Goal: Communication & Community: Answer question/provide support

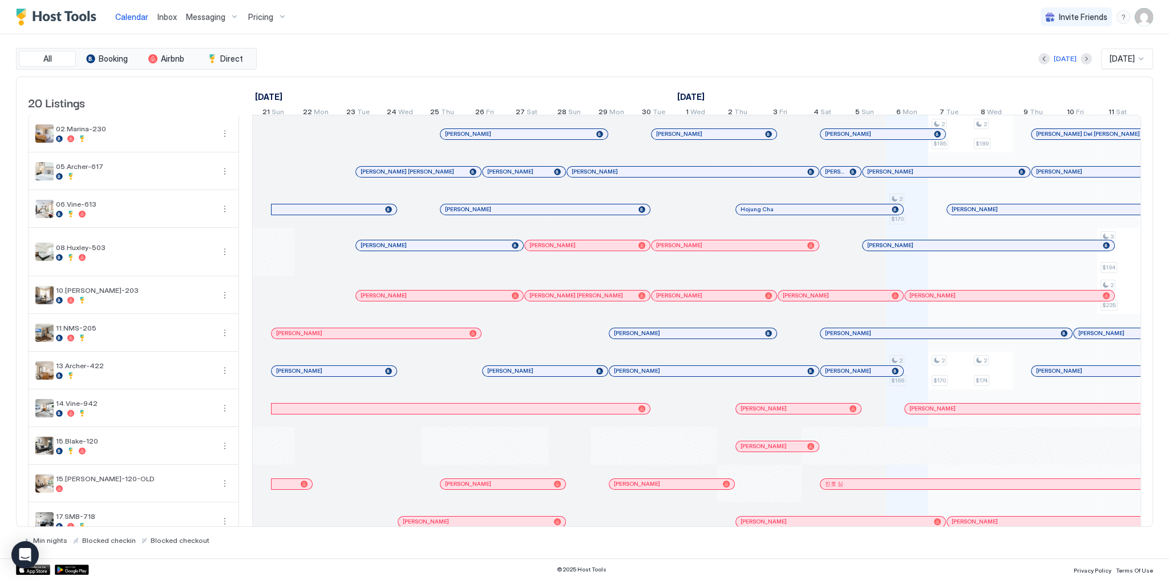
scroll to position [0, 634]
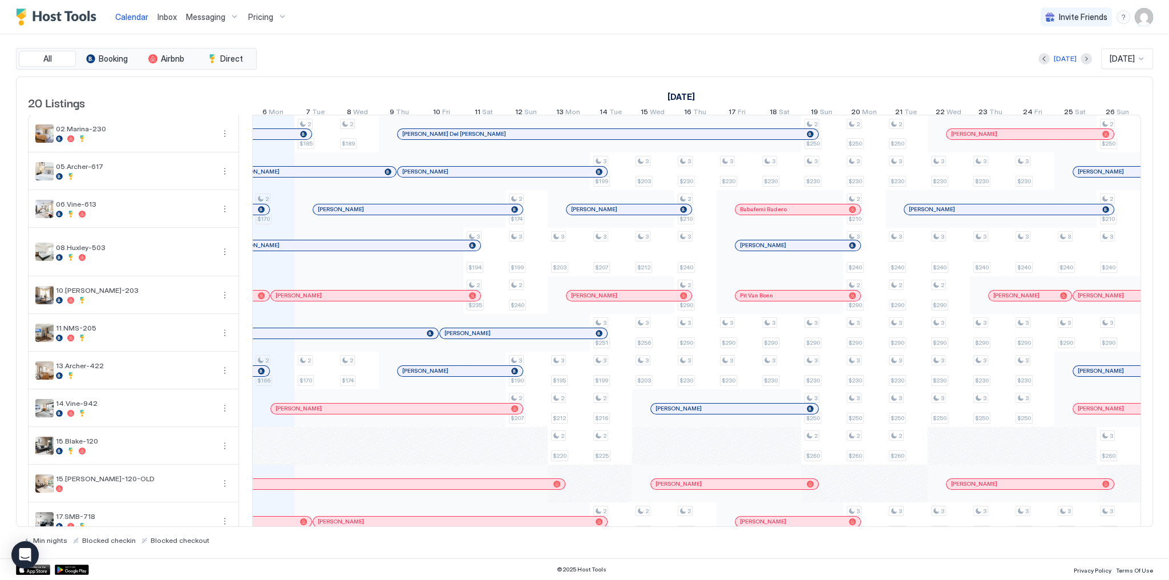
click at [649, 15] on div "Calendar Inbox Messaging Pricing Invite Friends SG" at bounding box center [584, 17] width 1169 height 34
click at [788, 28] on div "Calendar Inbox Messaging Pricing Invite Friends SG" at bounding box center [584, 17] width 1169 height 34
click at [166, 23] on div "Inbox" at bounding box center [167, 16] width 29 height 21
click at [165, 21] on span "Inbox" at bounding box center [166, 17] width 19 height 10
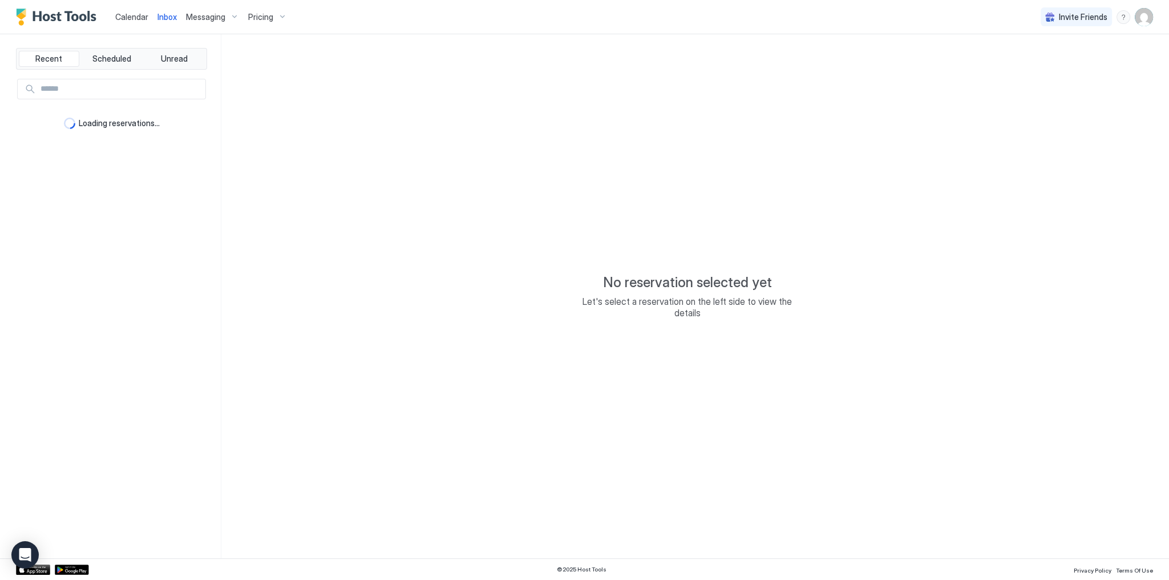
click at [167, 15] on span "Inbox" at bounding box center [166, 17] width 19 height 10
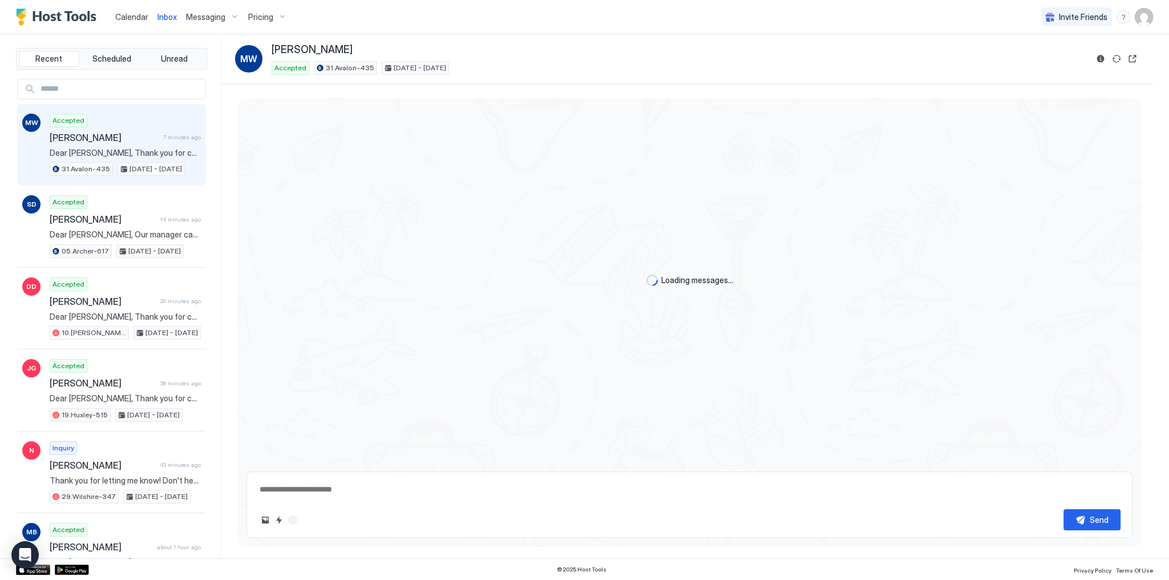
scroll to position [2205, 0]
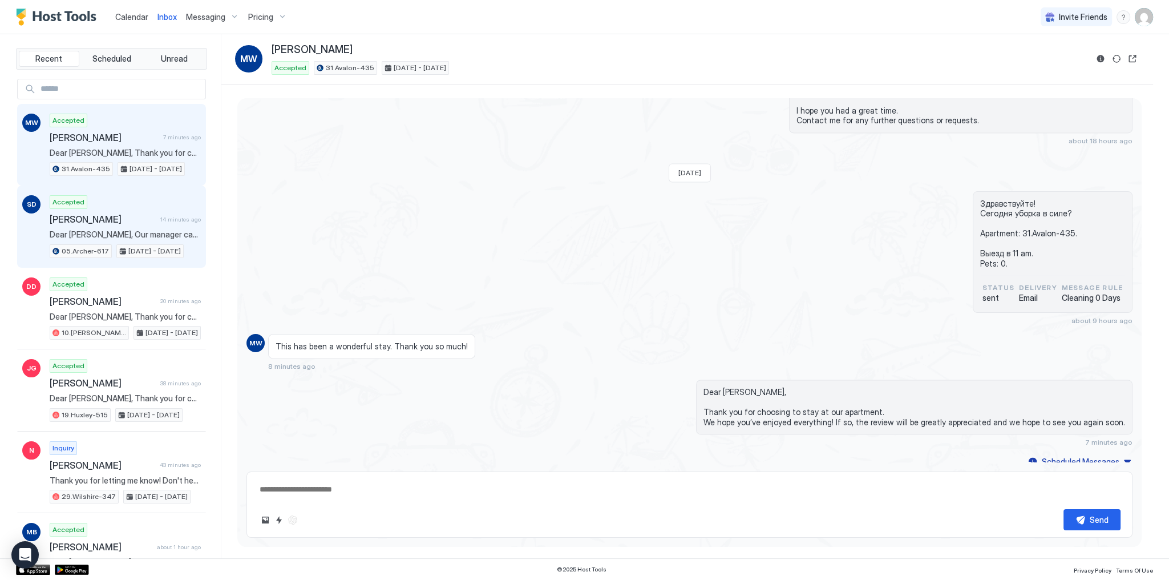
click at [190, 213] on div "Sergio dAngella 14 minutes ago" at bounding box center [125, 218] width 151 height 11
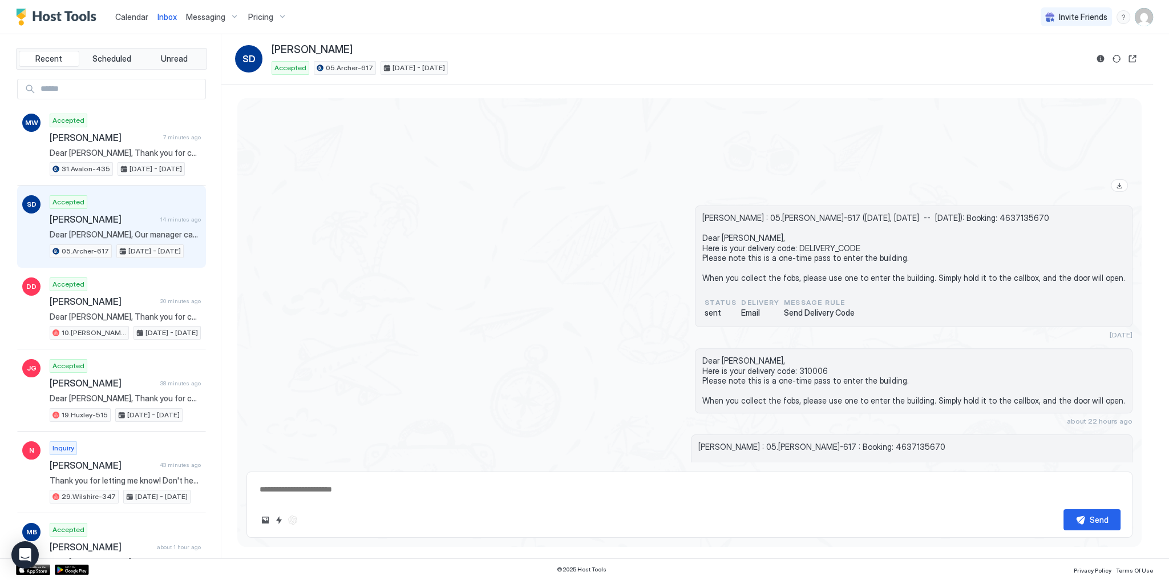
scroll to position [2076, 0]
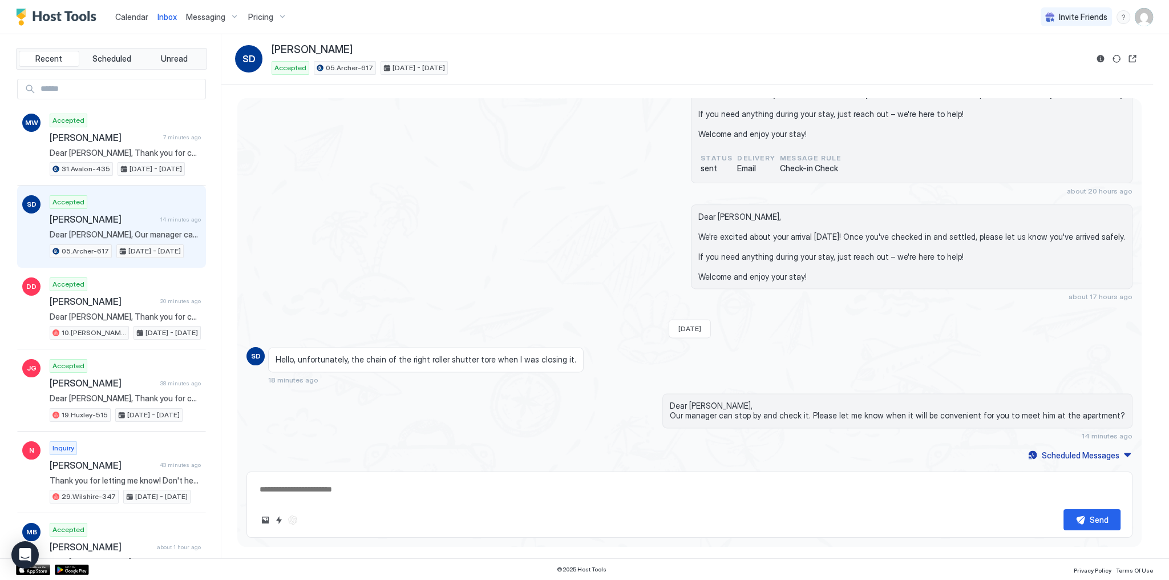
click at [528, 359] on span "Hello, unfortunately, the chain of the right roller shutter tore when I was clo…" at bounding box center [426, 359] width 301 height 10
click at [681, 404] on div "Dear Sergio, Our manager can stop by and check it. Please let me know when it w…" at bounding box center [822, 416] width 620 height 47
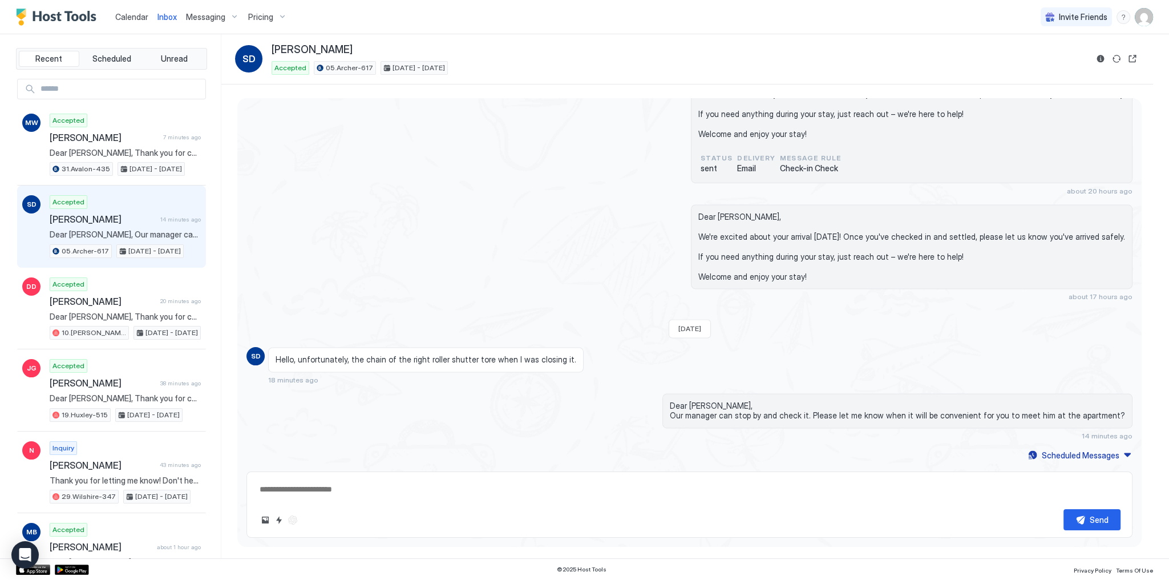
click at [712, 406] on span "Dear [PERSON_NAME], Our manager can stop by and check it. Please let me know wh…" at bounding box center [897, 411] width 455 height 20
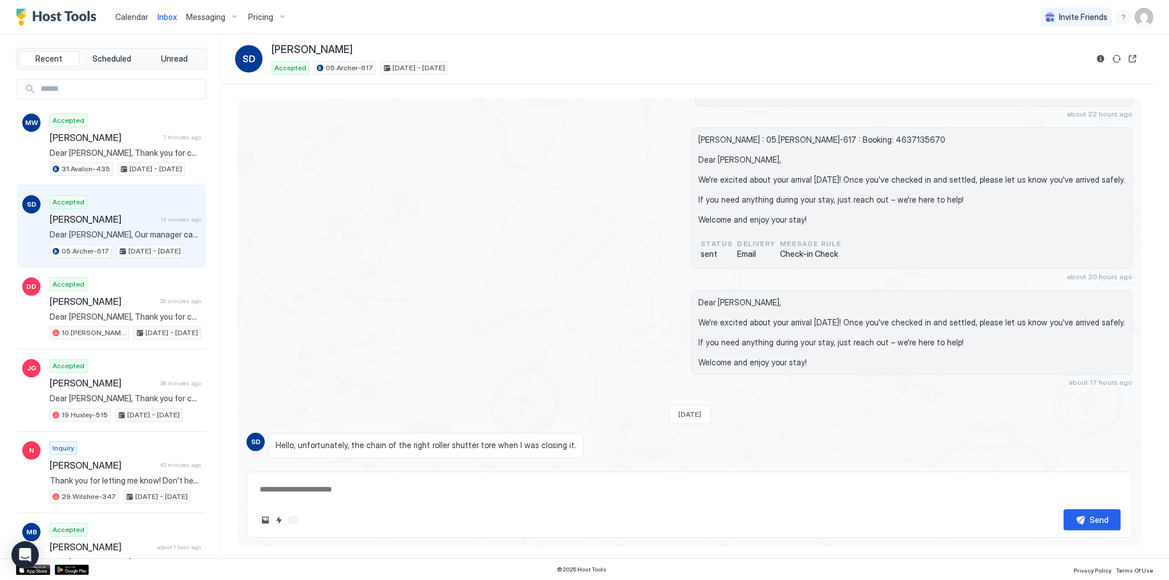
scroll to position [2339, 0]
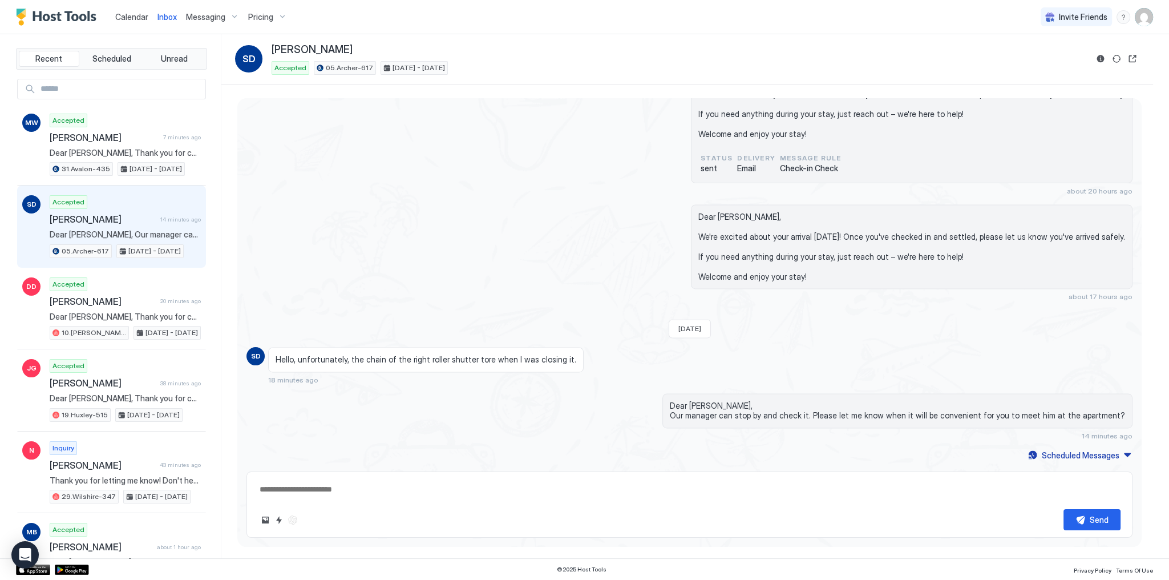
click at [617, 361] on div "Hello, unfortunately, the chain of the right roller shutter tore when I was clo…" at bounding box center [578, 365] width 620 height 37
click at [276, 21] on div "Pricing" at bounding box center [268, 16] width 48 height 19
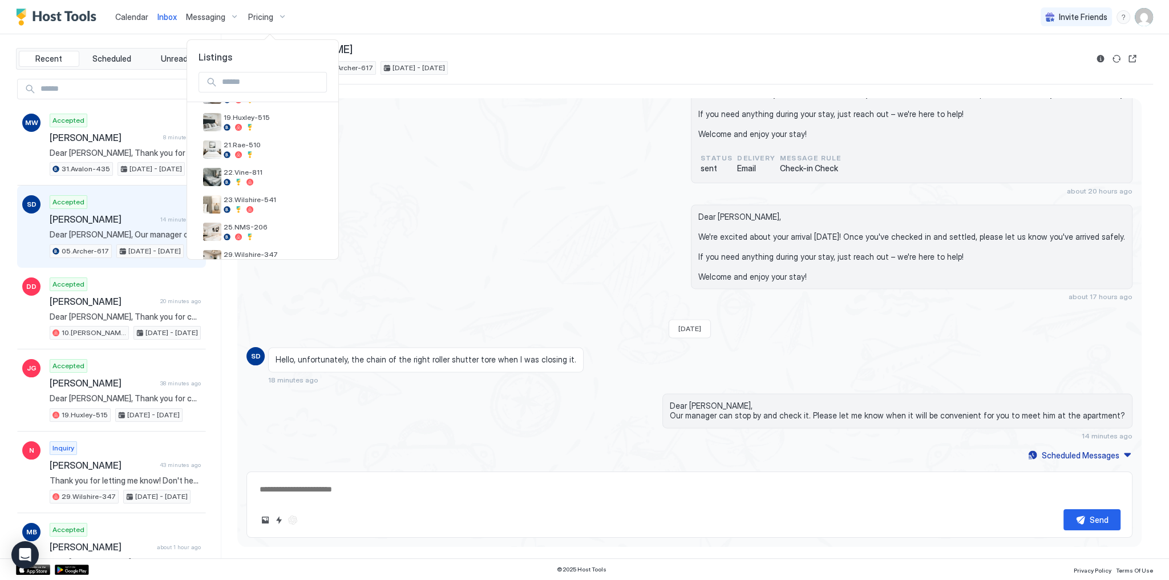
scroll to position [436, 0]
click at [281, 211] on div at bounding box center [273, 212] width 99 height 7
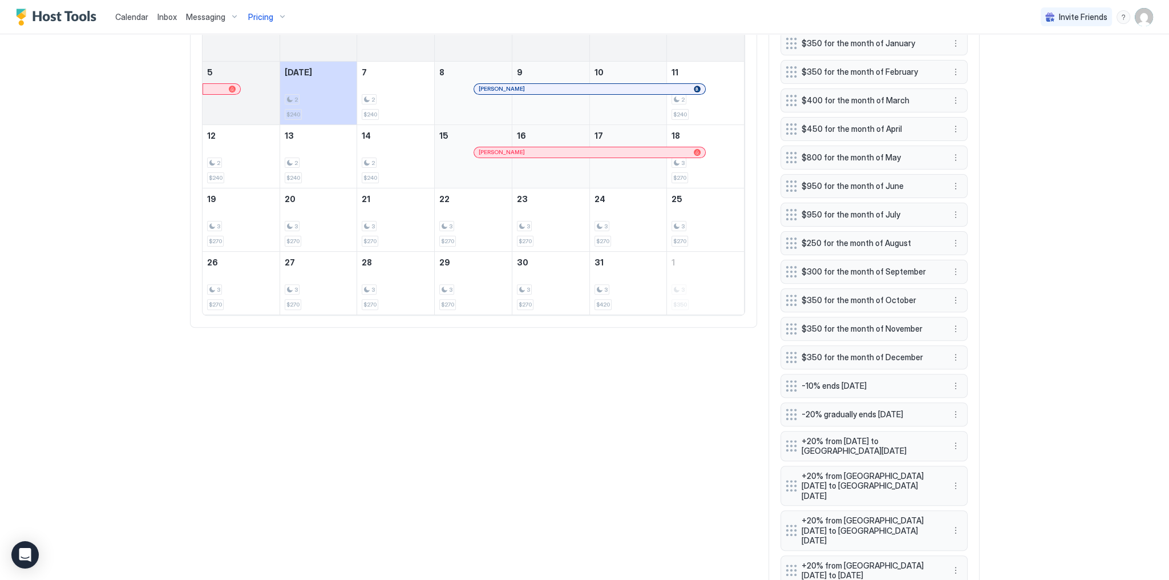
scroll to position [411, 0]
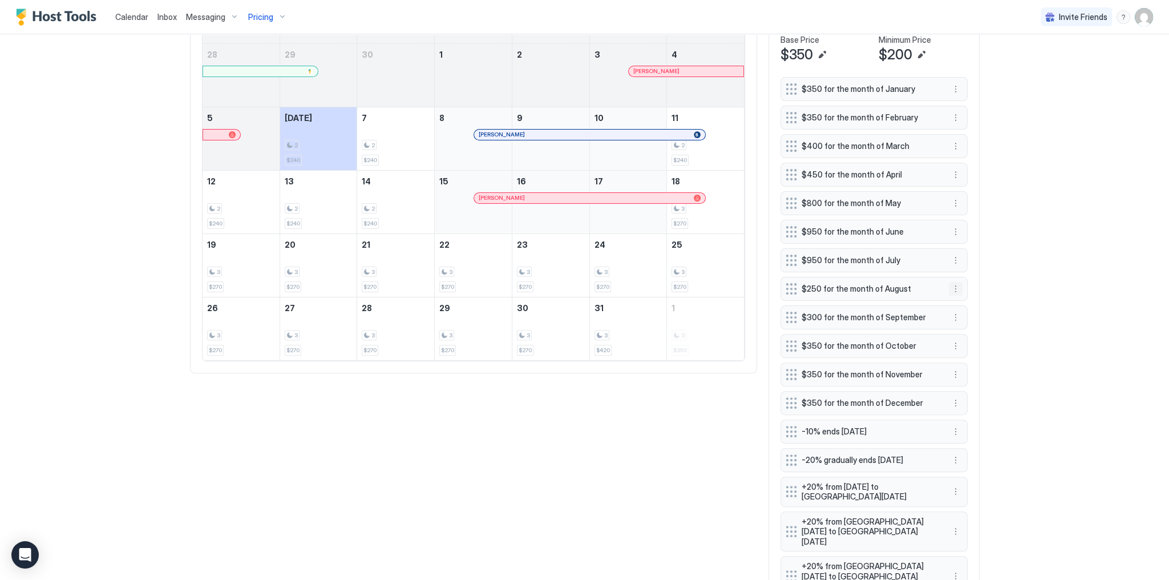
click at [956, 288] on button "More options" at bounding box center [956, 289] width 14 height 14
click at [963, 304] on span "Edit" at bounding box center [969, 301] width 13 height 9
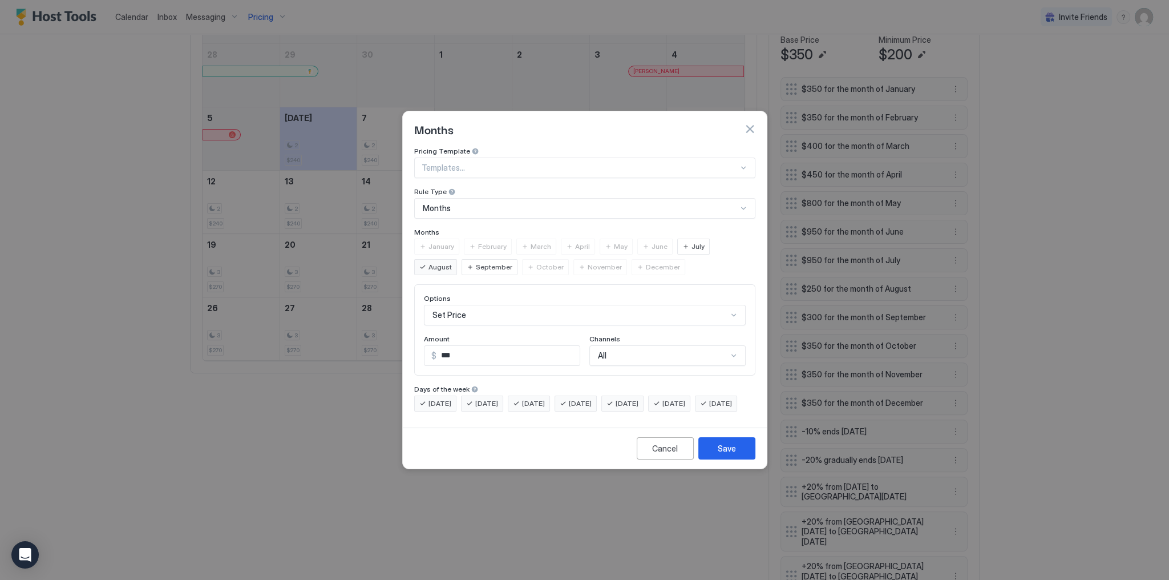
click at [519, 346] on input "***" at bounding box center [508, 355] width 143 height 19
type input "***"
click at [730, 451] on button "Save" at bounding box center [726, 448] width 57 height 22
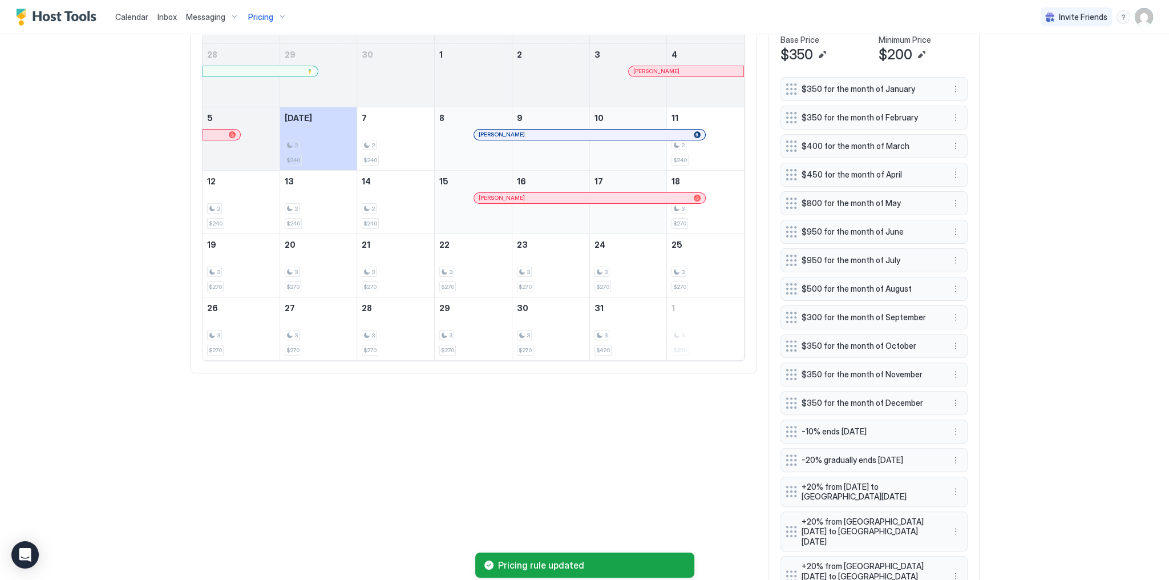
click at [1002, 393] on div "Calendar Inbox Messaging Pricing Invite Friends SG Home Pricing 30.Kelton-510 S…" at bounding box center [584, 290] width 1169 height 580
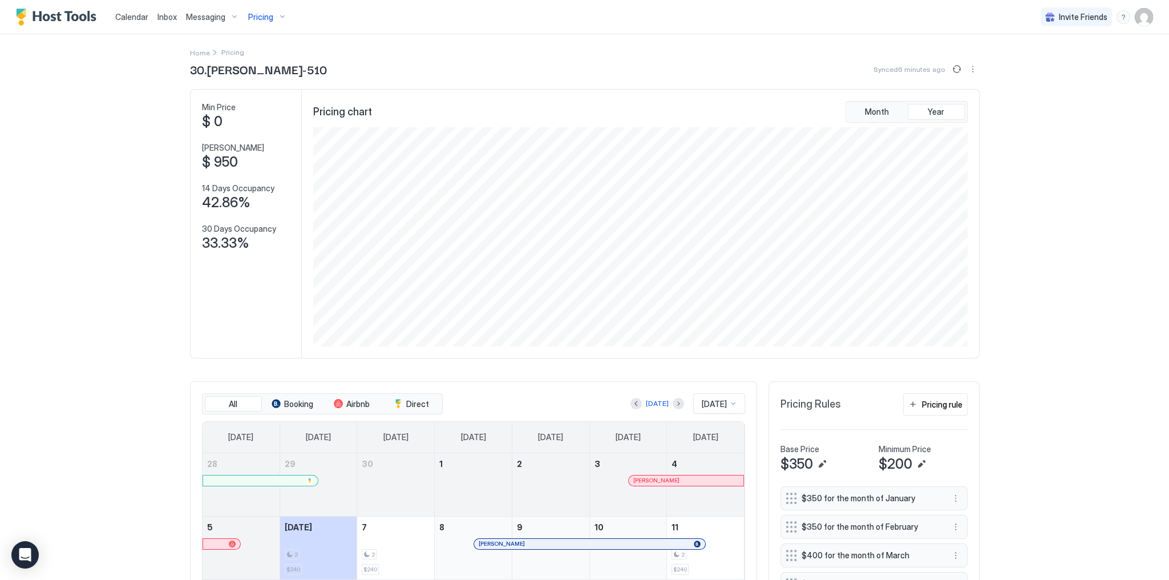
scroll to position [0, 0]
click at [168, 13] on span "Inbox" at bounding box center [166, 17] width 19 height 10
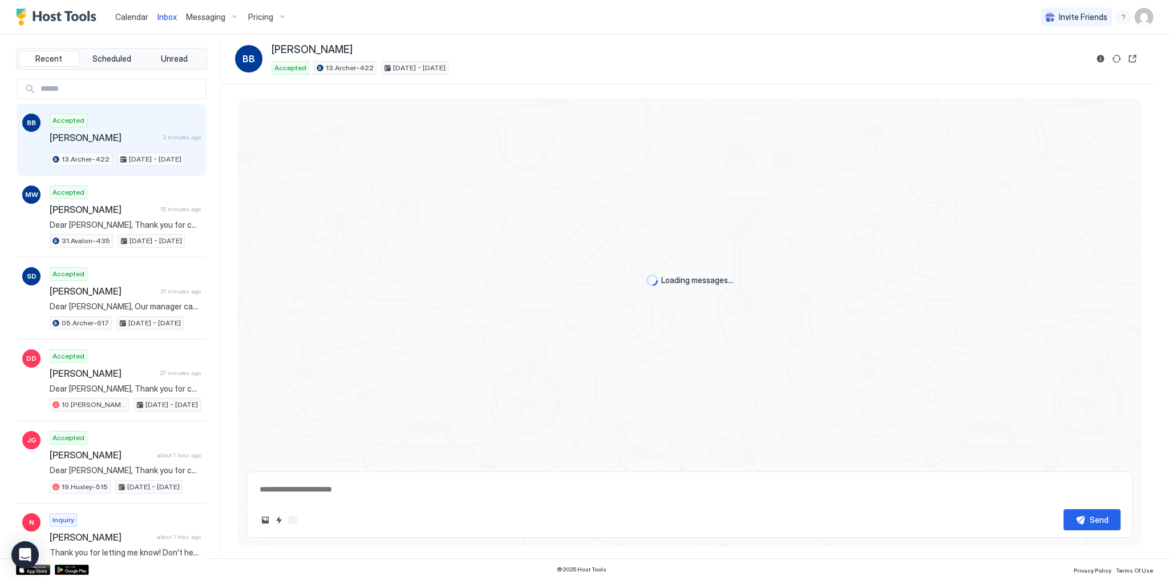
scroll to position [88, 0]
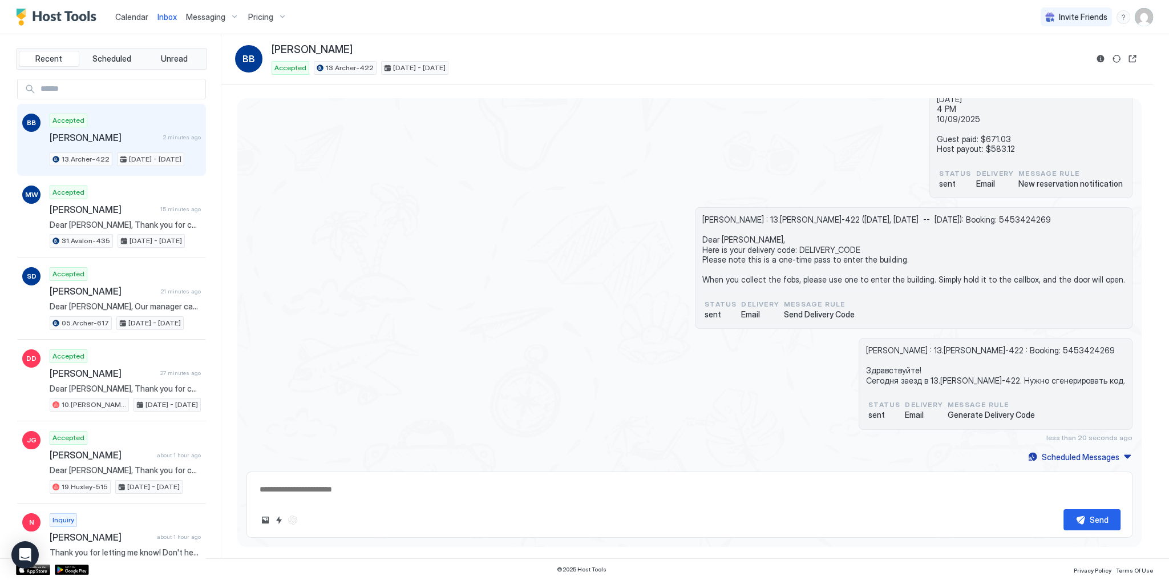
click at [941, 369] on span "[PERSON_NAME] : 13.[PERSON_NAME]-422 : Booking: 5453424269 Здравствуйте! Сегодн…" at bounding box center [995, 365] width 259 height 40
drag, startPoint x: 941, startPoint y: 369, endPoint x: 949, endPoint y: 377, distance: 11.7
click at [949, 377] on span "[PERSON_NAME] : 13.[PERSON_NAME]-422 : Booking: 5453424269 Здравствуйте! Сегодн…" at bounding box center [995, 365] width 259 height 40
copy span "Здравствуйте! Сегодня заезд в 13.Archer-422. Нужно сгенерировать код."
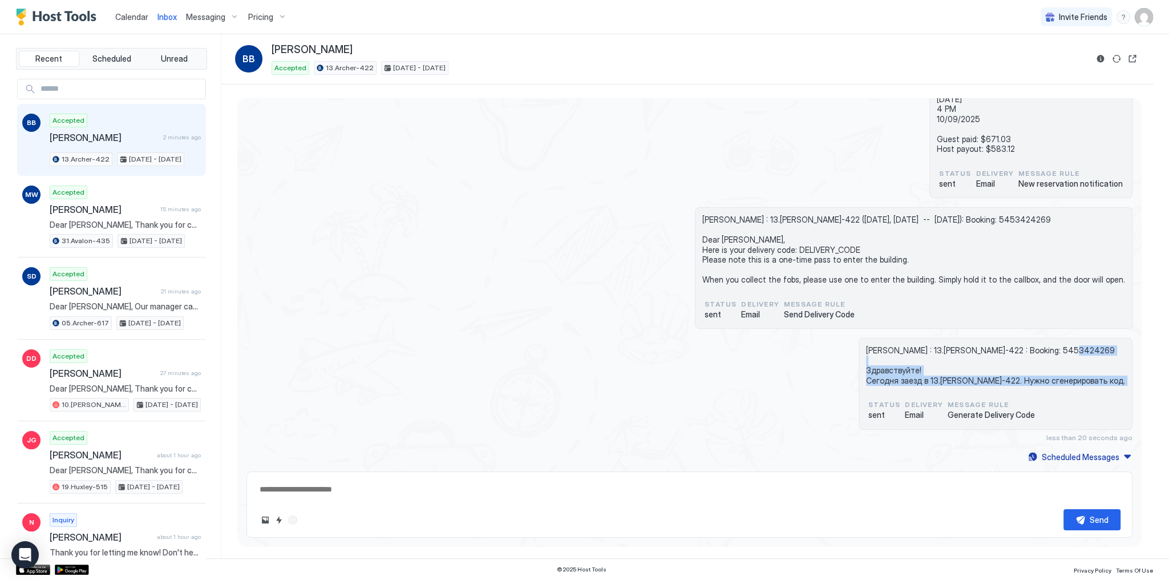
scroll to position [0, 0]
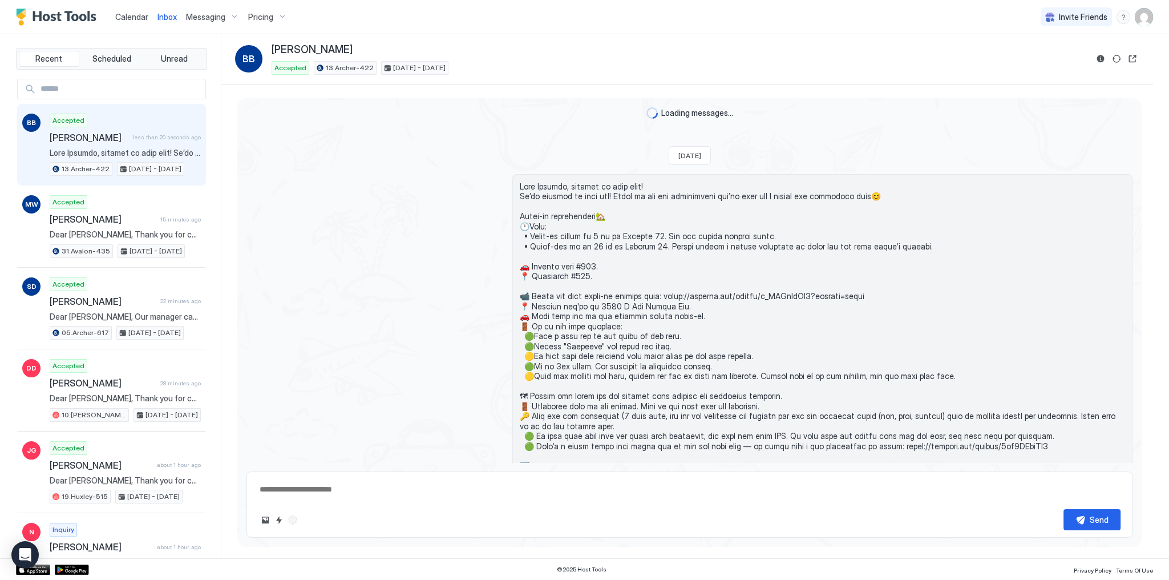
type textarea "*"
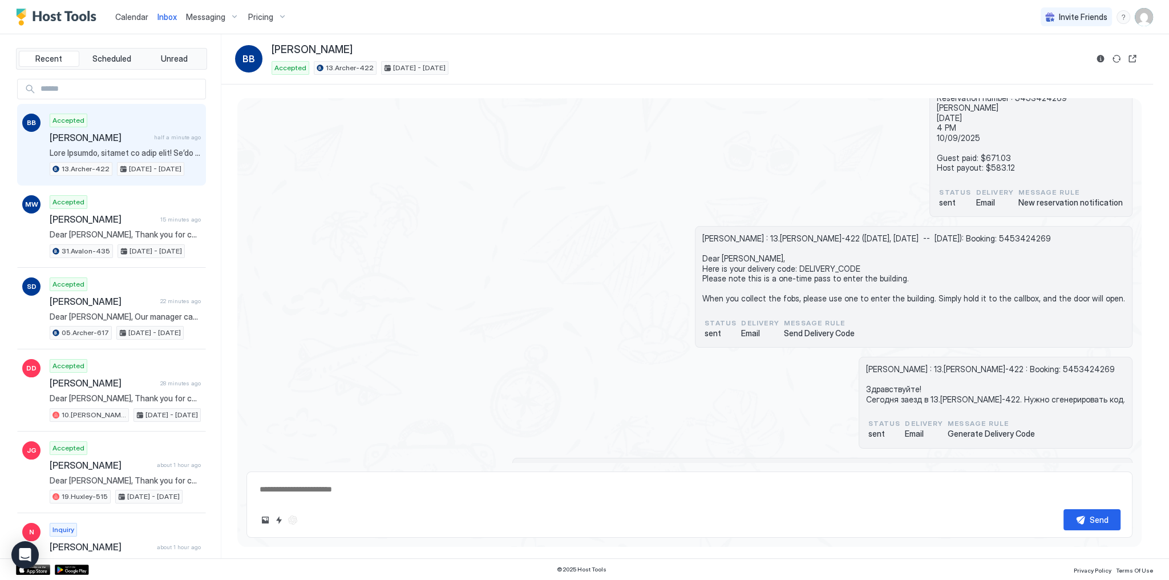
scroll to position [32, 0]
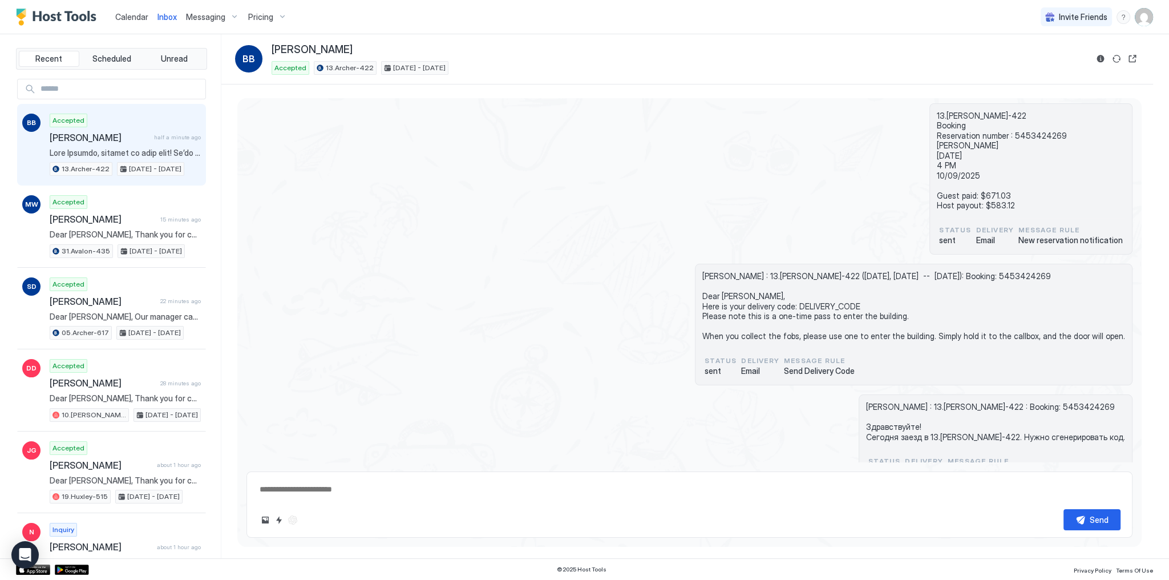
click at [750, 296] on span "[PERSON_NAME] : 13.[PERSON_NAME]-422 ([DATE], [DATE] -- [DATE]): Booking: 54534…" at bounding box center [913, 306] width 423 height 70
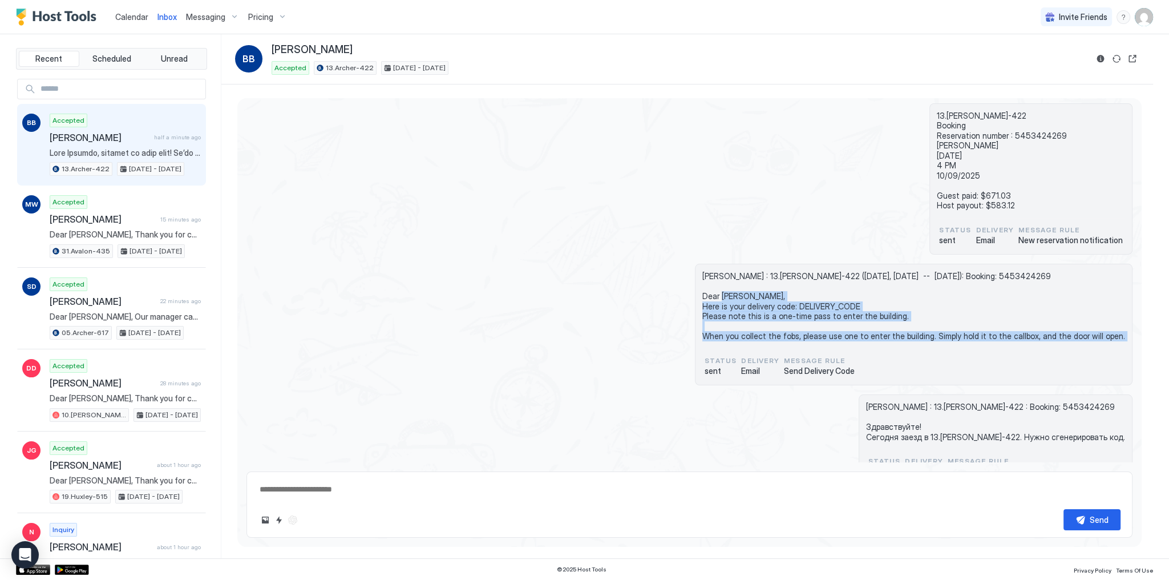
drag, startPoint x: 750, startPoint y: 296, endPoint x: 774, endPoint y: 338, distance: 48.6
click at [774, 338] on span "[PERSON_NAME] : 13.[PERSON_NAME]-422 ([DATE], [DATE] -- [DATE]): Booking: 54534…" at bounding box center [913, 306] width 423 height 70
copy span "Dear [PERSON_NAME], Here is your delivery code: DELIVERY_CODE Please note this …"
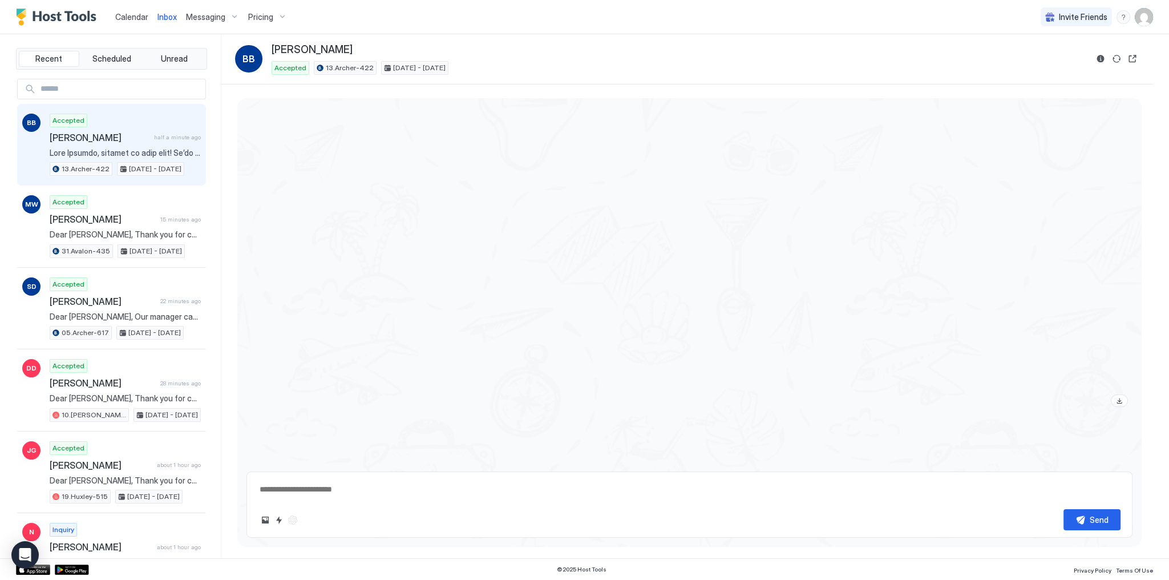
scroll to position [1453, 0]
click at [530, 483] on textarea at bounding box center [689, 489] width 862 height 21
paste textarea "**********"
type textarea "**********"
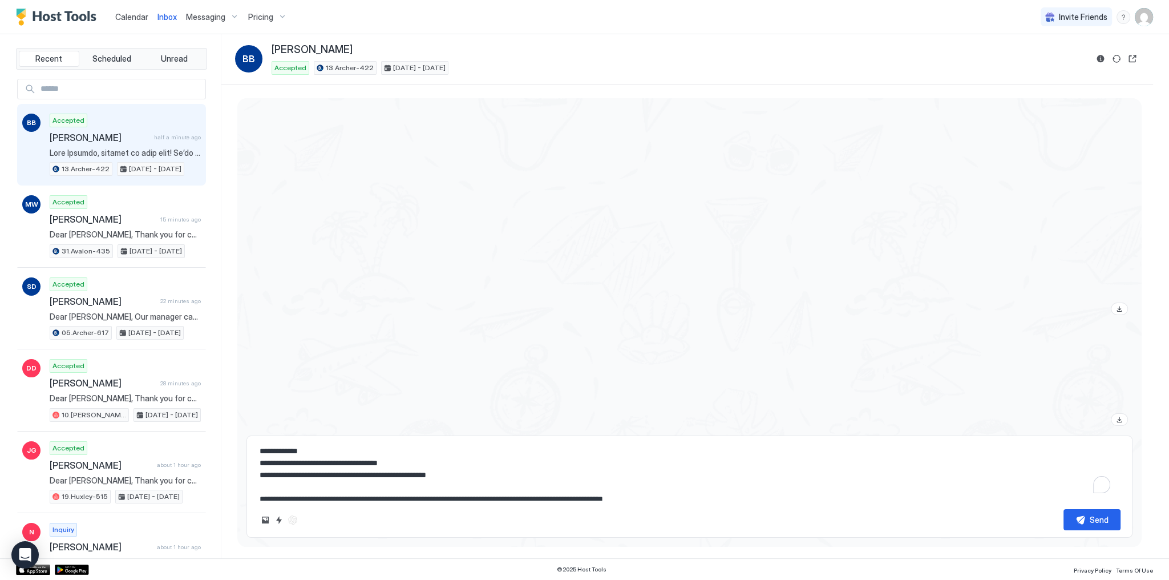
scroll to position [0, 0]
click at [377, 468] on textarea "**********" at bounding box center [689, 471] width 862 height 57
type textarea "*"
type textarea "**********"
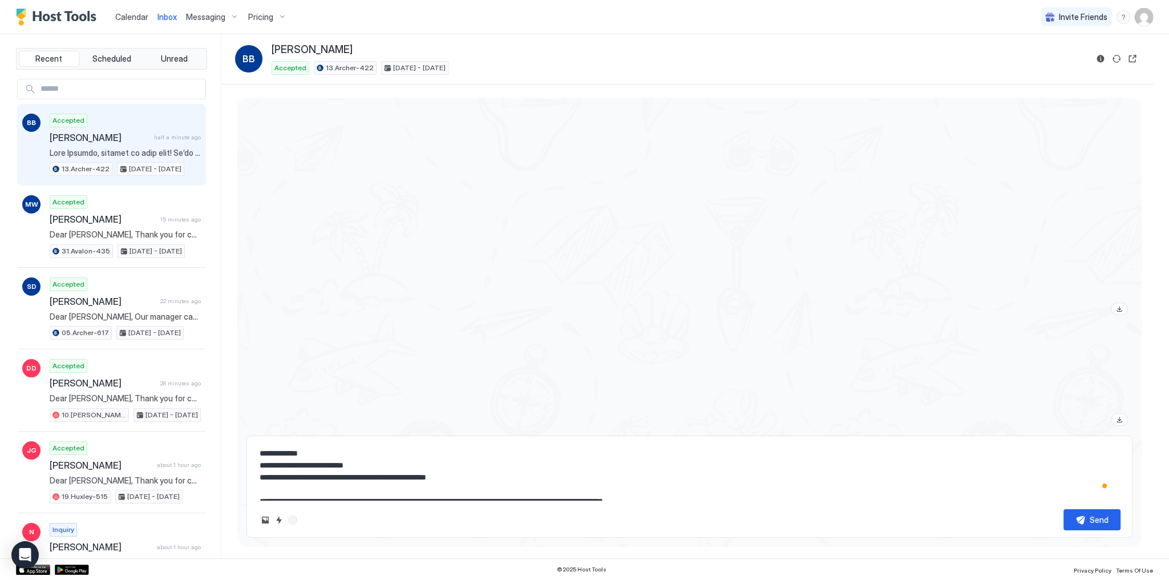
type textarea "*"
type textarea "**********"
type textarea "*"
type textarea "**********"
type textarea "*"
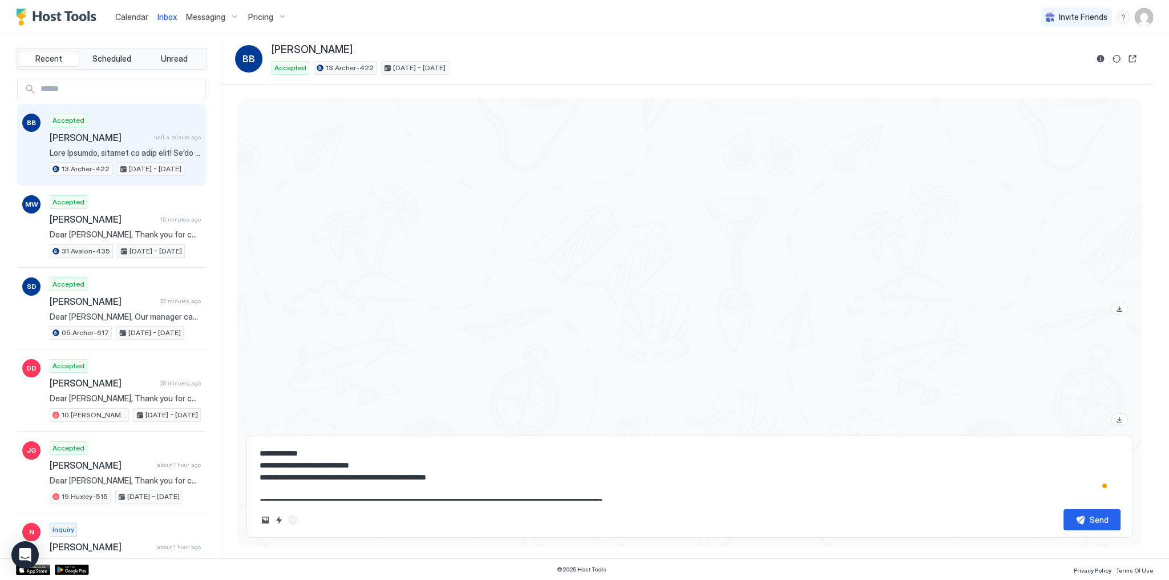
type textarea "**********"
type textarea "*"
type textarea "**********"
type textarea "*"
type textarea "**********"
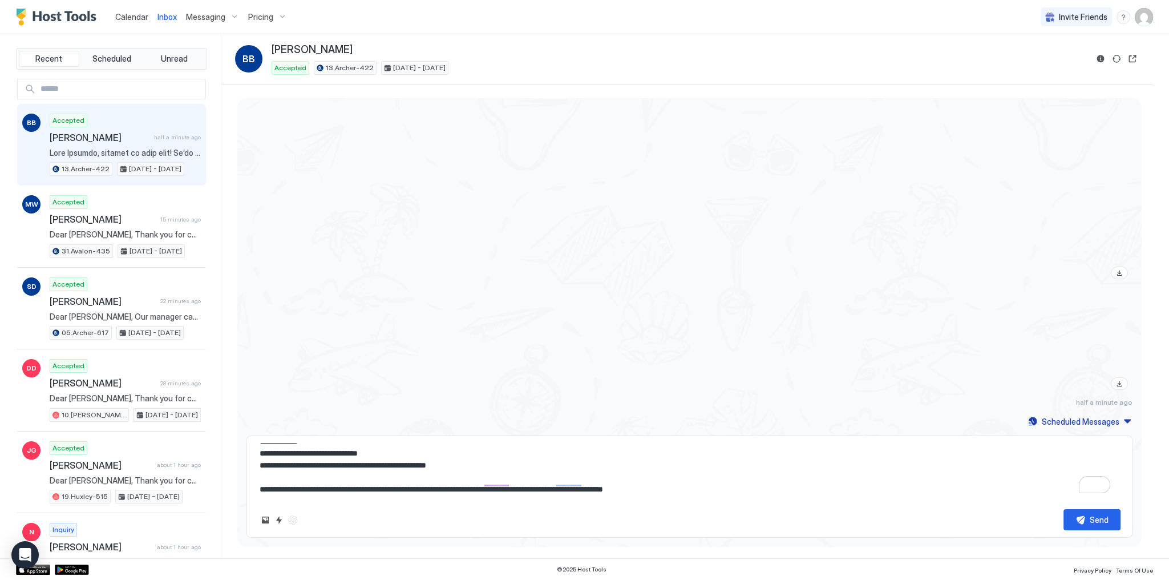
scroll to position [23, 0]
click at [1086, 520] on button "Send" at bounding box center [1092, 519] width 57 height 21
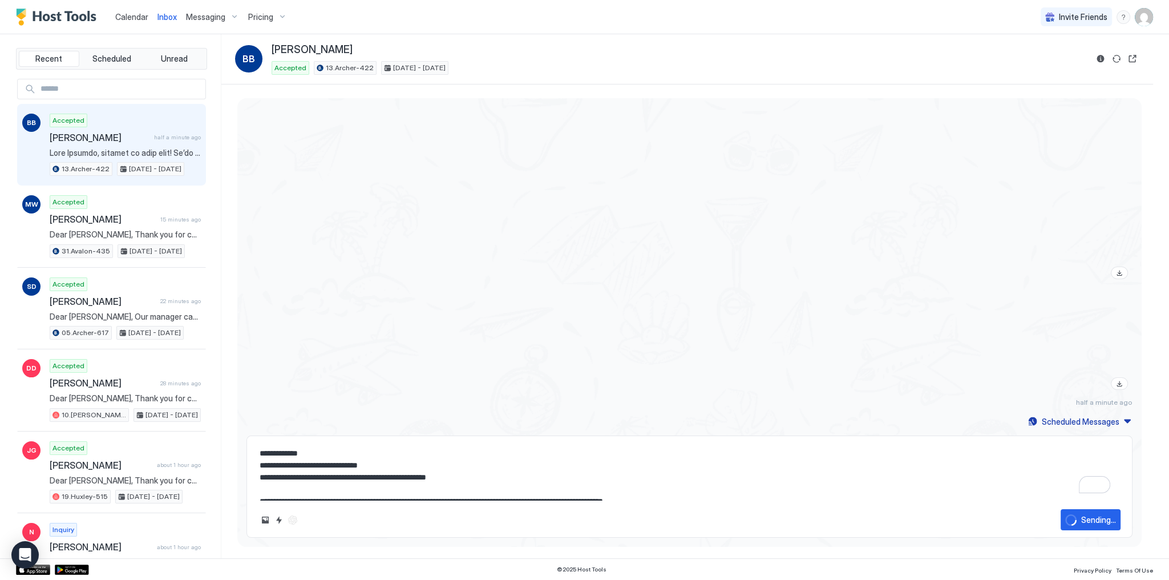
type textarea "*"
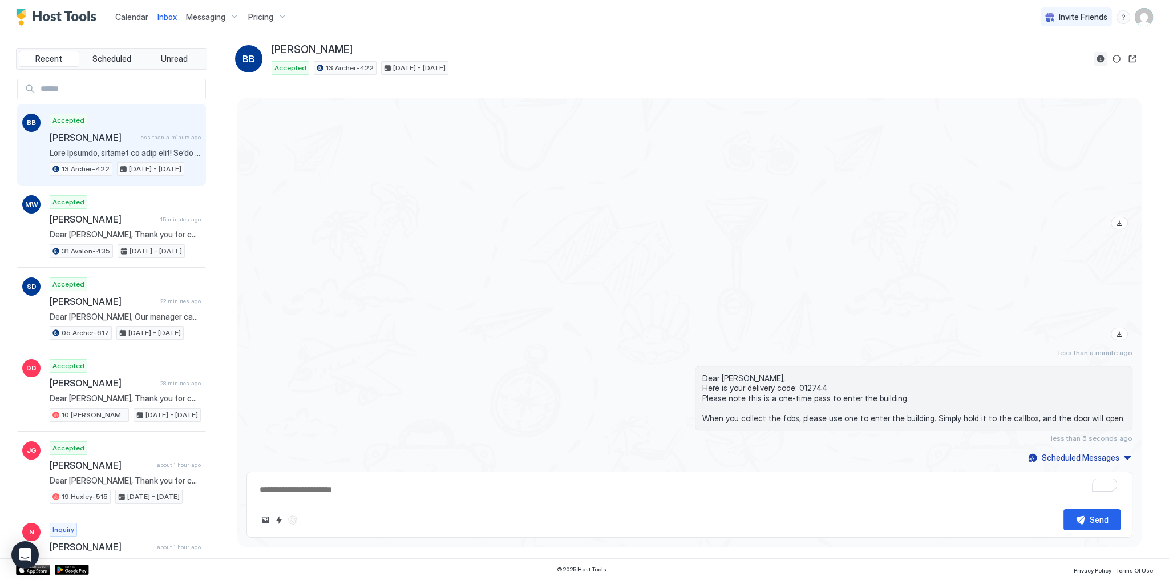
click at [1100, 59] on button "Reservation information" at bounding box center [1101, 59] width 14 height 14
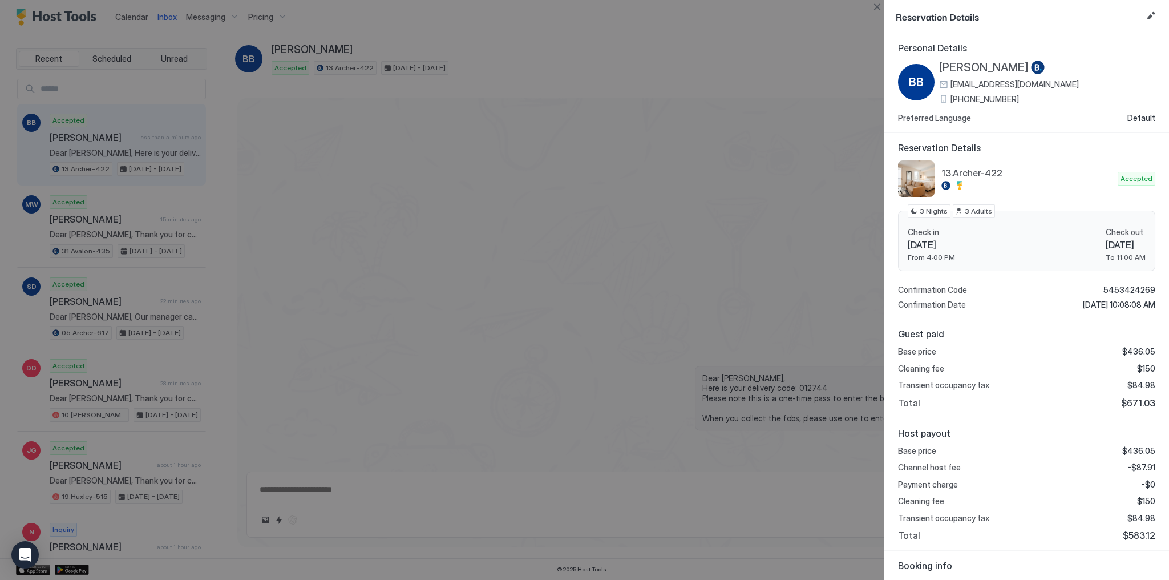
click at [842, 265] on div at bounding box center [584, 290] width 1169 height 580
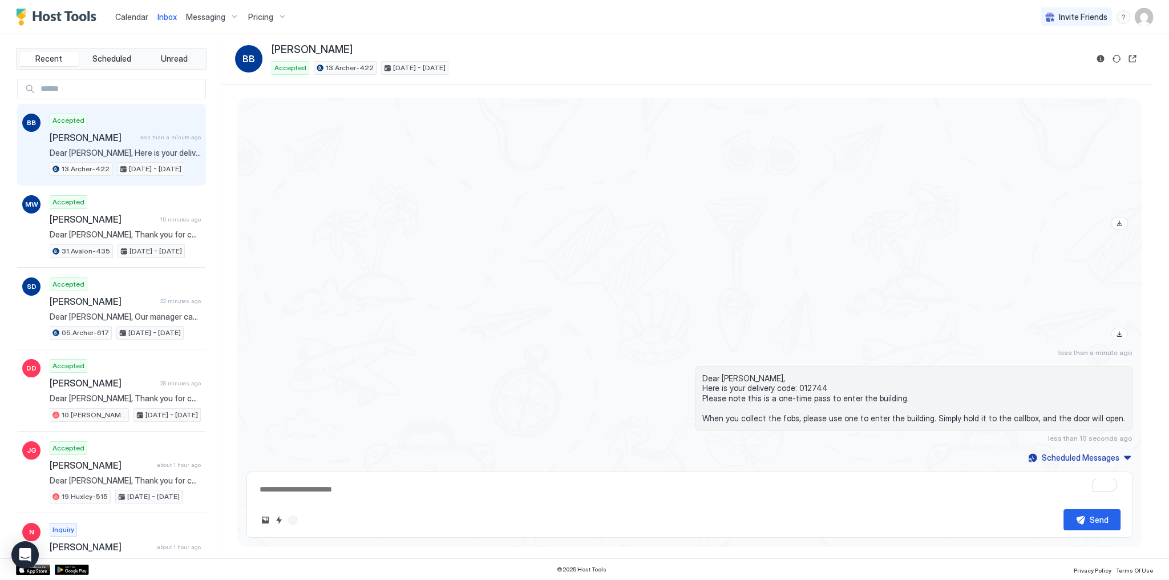
click at [648, 223] on div at bounding box center [822, 31] width 620 height 406
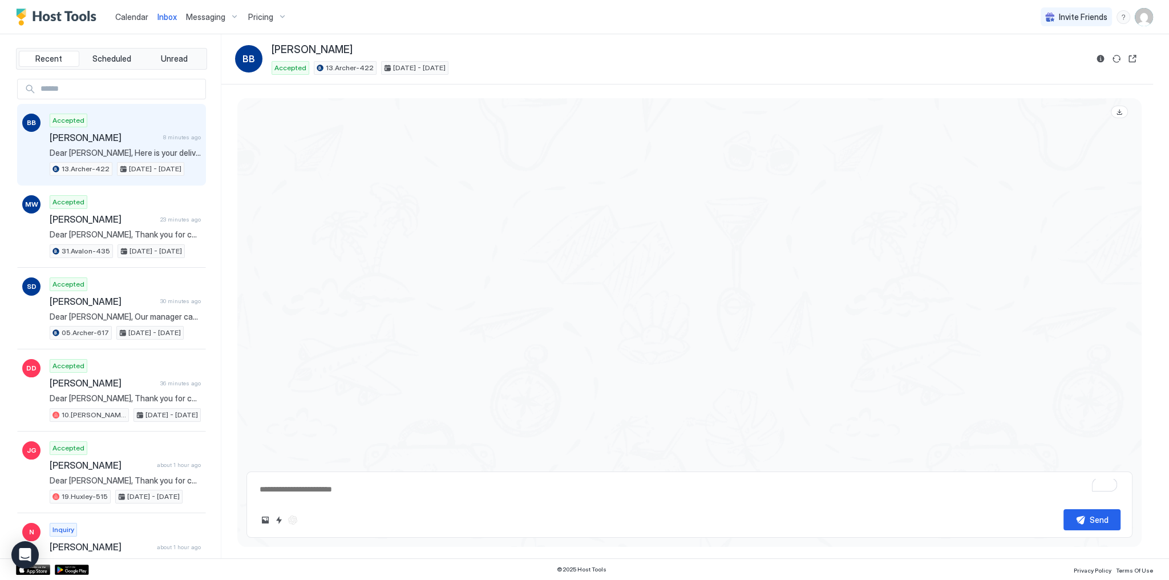
scroll to position [1527, 0]
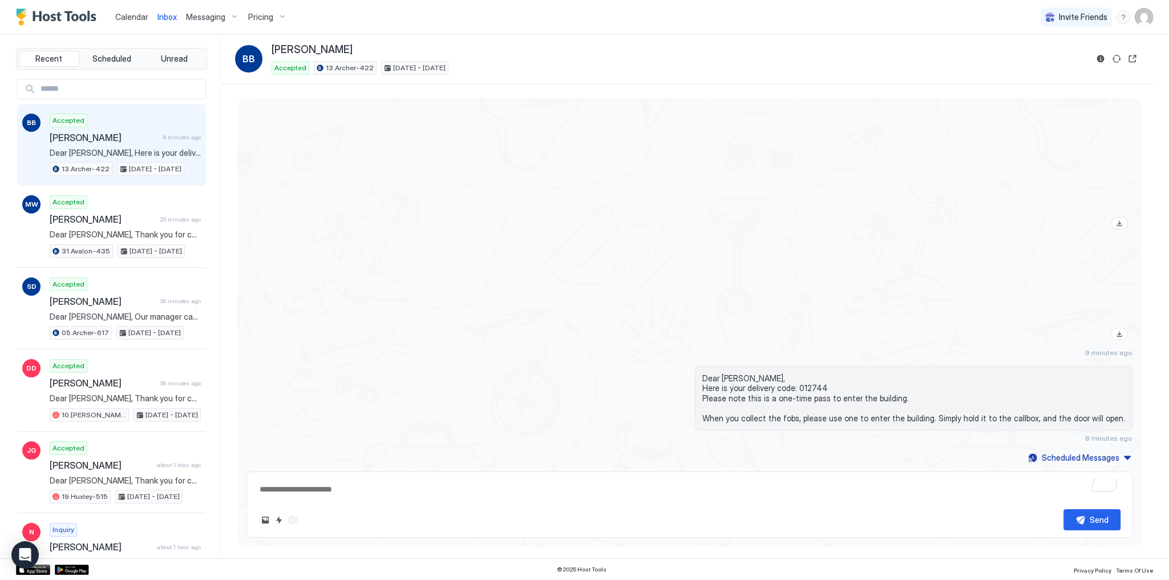
click at [682, 244] on div at bounding box center [822, 294] width 620 height 102
click at [134, 14] on span "Calendar" at bounding box center [131, 17] width 33 height 10
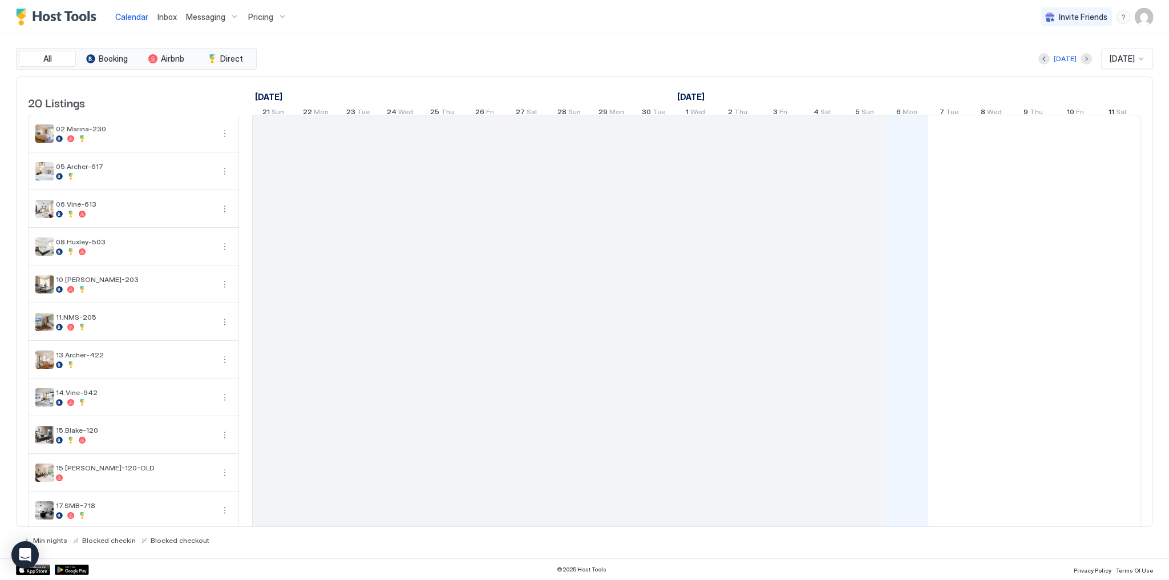
scroll to position [0, 634]
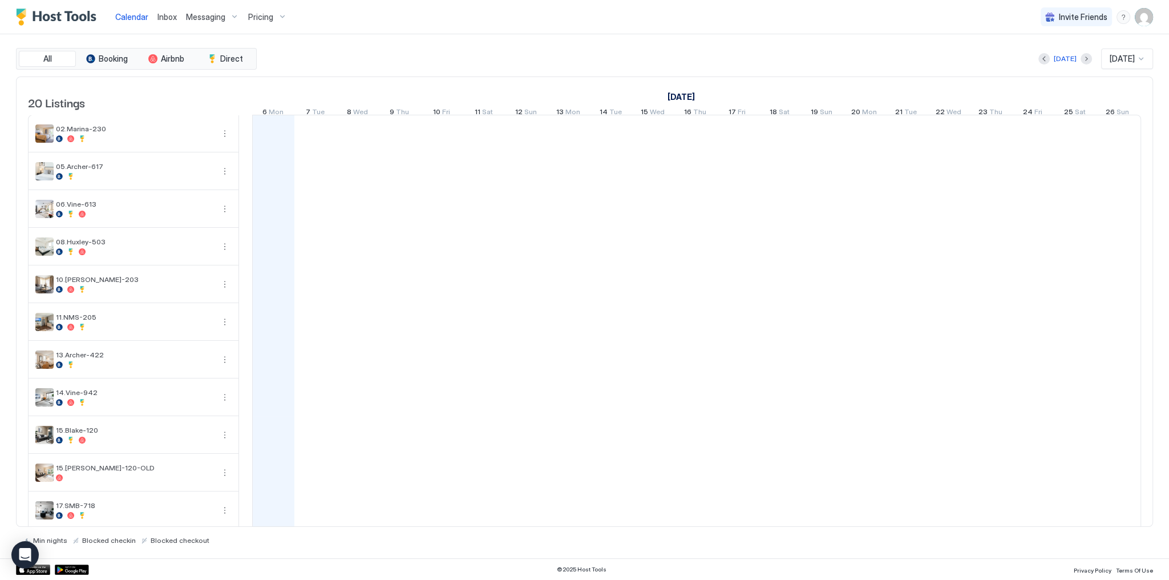
click at [722, 70] on div "All Booking Airbnb Direct [DATE] [DATE] 20 Listings [DATE] [DATE] [DATE] 21 Sun…" at bounding box center [584, 296] width 1137 height 496
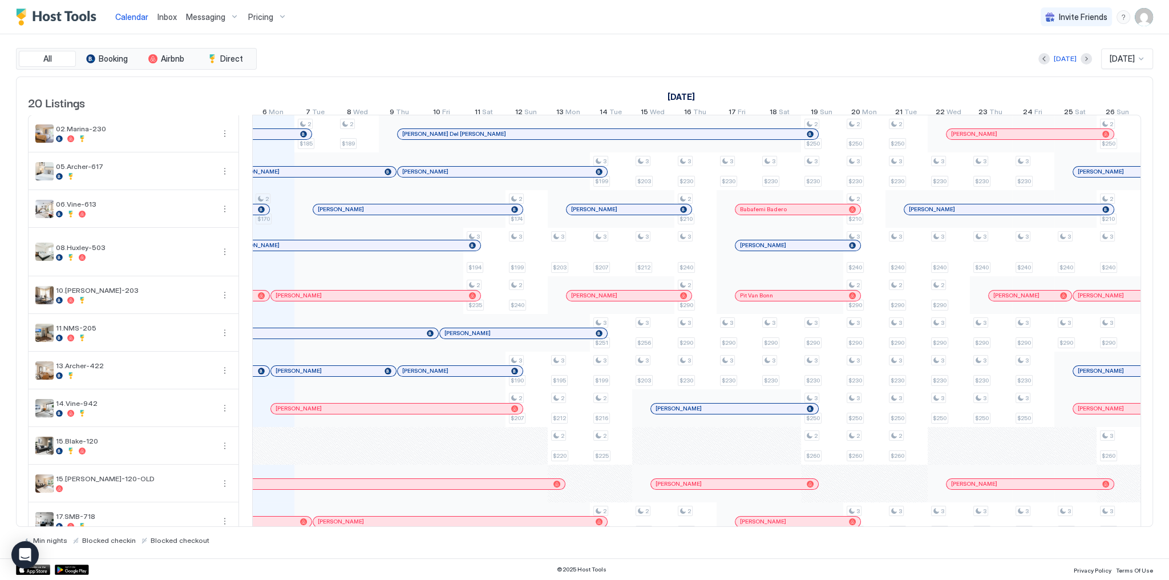
click at [153, 27] on button "Inbox" at bounding box center [167, 17] width 29 height 34
click at [157, 23] on link "Inbox" at bounding box center [166, 17] width 19 height 12
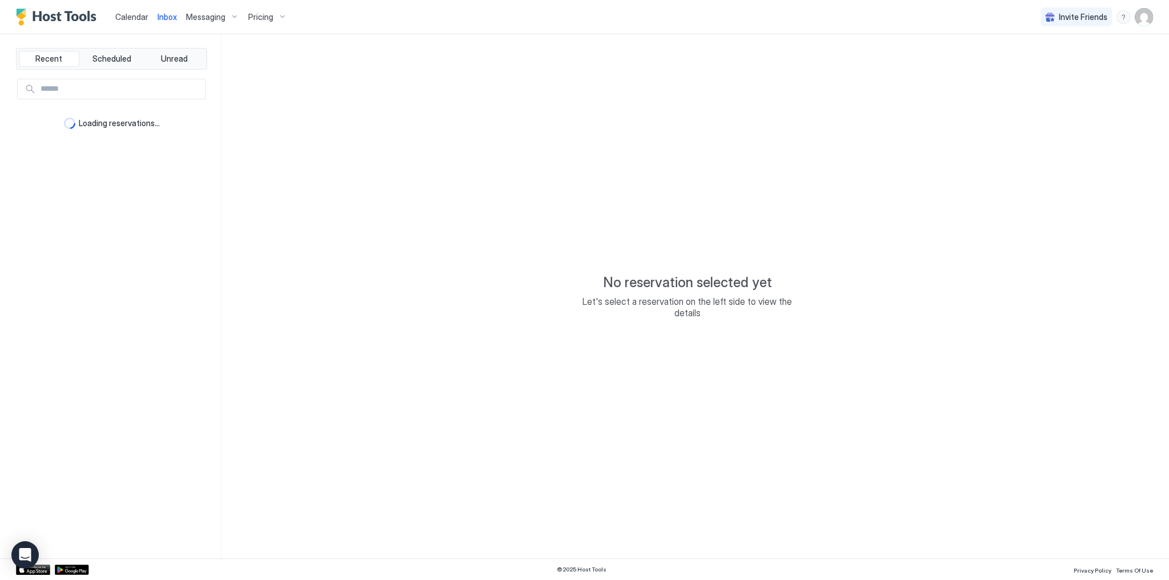
click at [157, 23] on link "Inbox" at bounding box center [166, 17] width 19 height 12
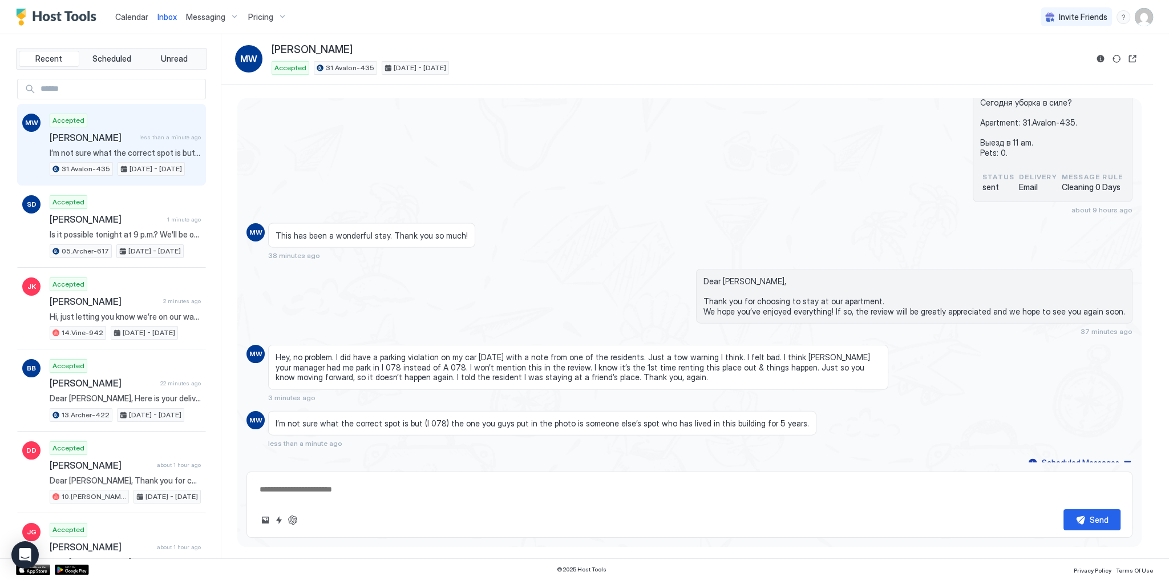
scroll to position [3675, 0]
click at [491, 367] on span "Hey, no problem. I did have a parking violation on my car [DATE] with a note fr…" at bounding box center [578, 366] width 605 height 30
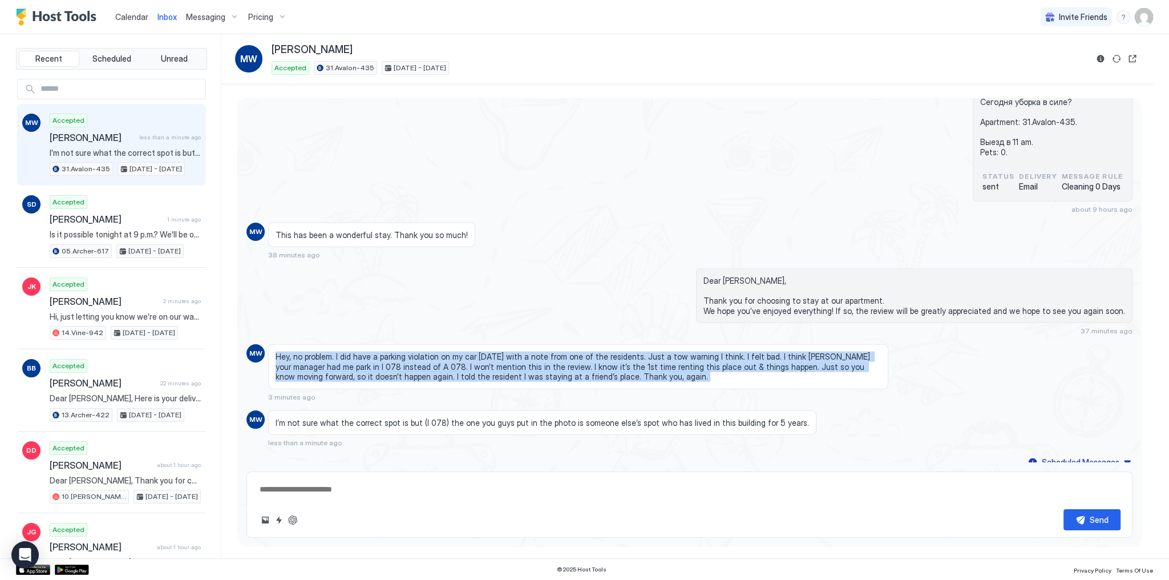
click at [491, 367] on span "Hey, no problem. I did have a parking violation on my car [DATE] with a note fr…" at bounding box center [578, 366] width 605 height 30
copy span "Hey, no problem. I did have a parking violation on my car [DATE] with a note fr…"
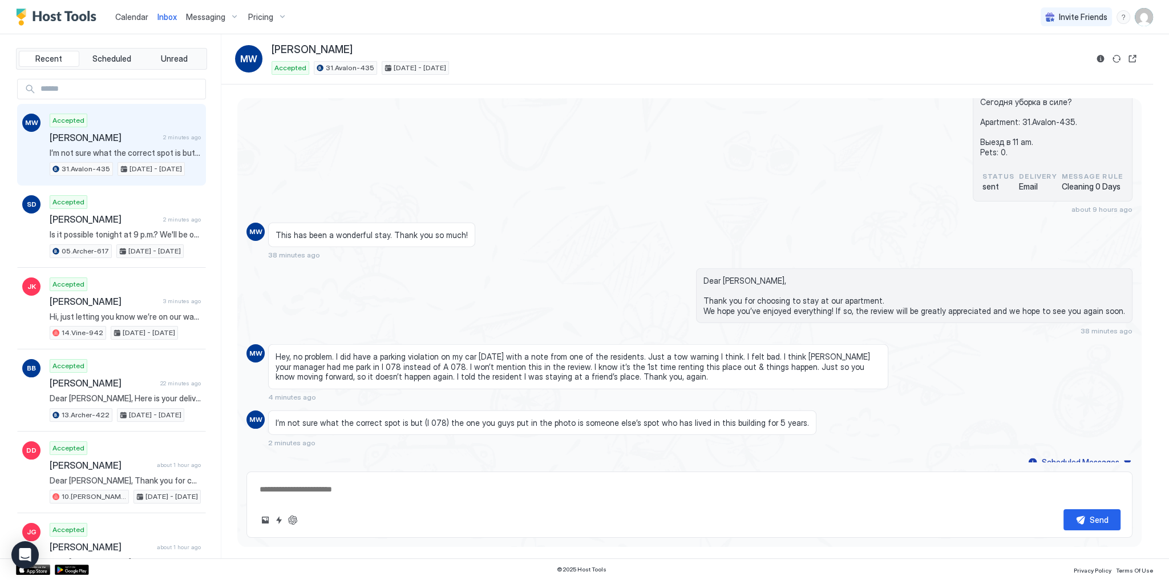
click at [518, 312] on div "Dear [PERSON_NAME], Thank you for choosing to stay at our apartment. We hope yo…" at bounding box center [822, 301] width 620 height 67
click at [351, 68] on span "31.Avalon-435" at bounding box center [350, 68] width 49 height 10
copy div "31.Avalon-435"
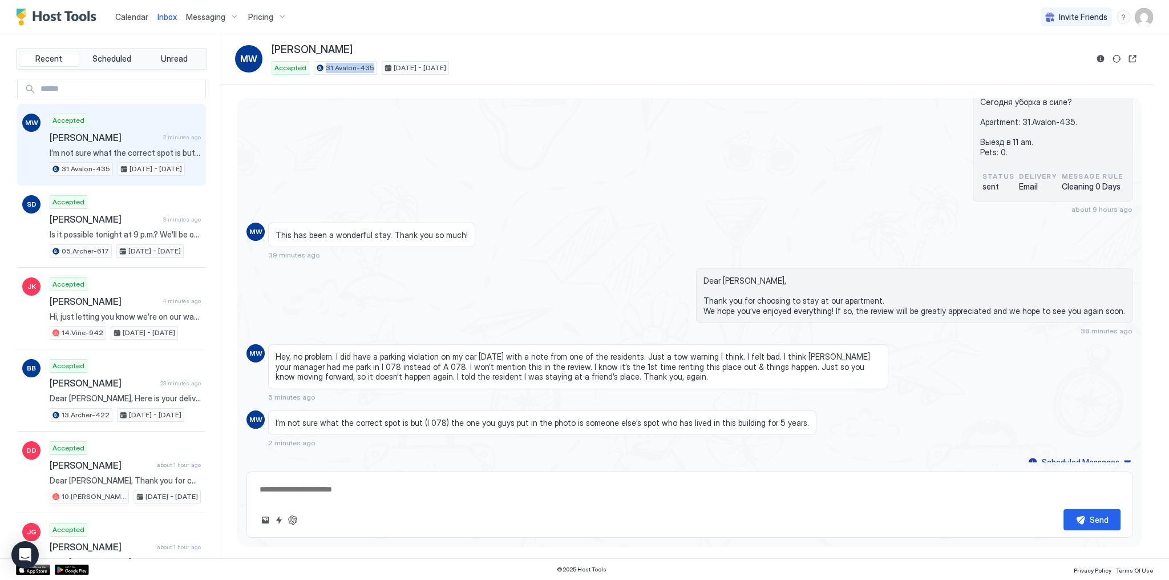
click at [491, 171] on div "Здравствуйте! Сегодня уборка в силе? Apartment: 31.Avalon-435. Выезд в 11 am. P…" at bounding box center [689, 147] width 886 height 134
click at [466, 418] on span "I’m not sure what the correct spot is but (I 078) the one you guys put in the p…" at bounding box center [543, 423] width 534 height 10
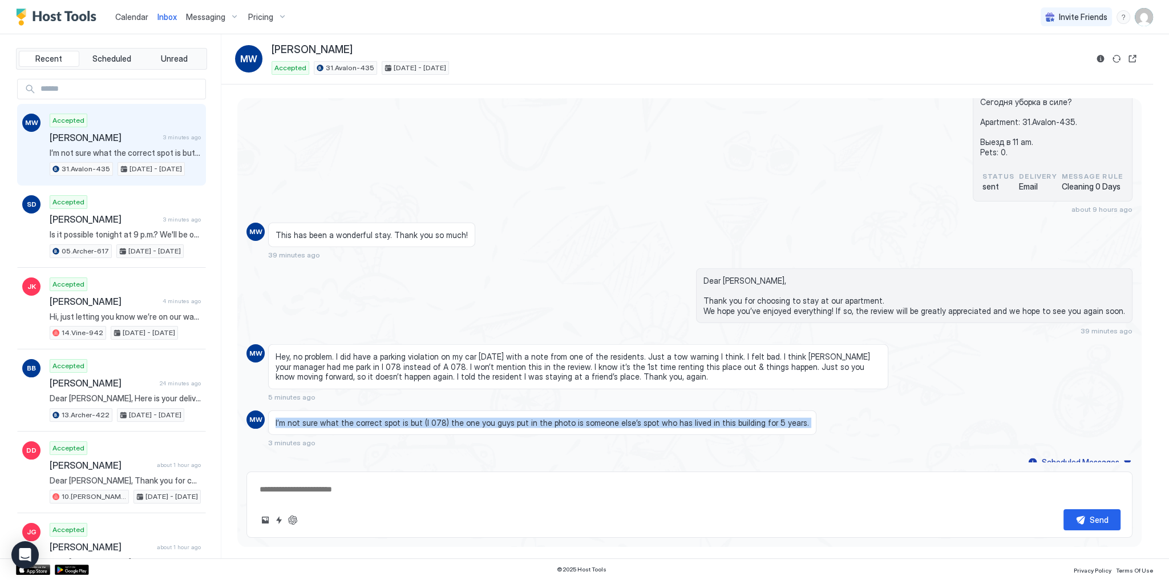
click at [466, 418] on span "I’m not sure what the correct spot is but (I 078) the one you guys put in the p…" at bounding box center [543, 423] width 534 height 10
click at [479, 418] on span "I’m not sure what the correct spot is but (I 078) the one you guys put in the p…" at bounding box center [543, 423] width 534 height 10
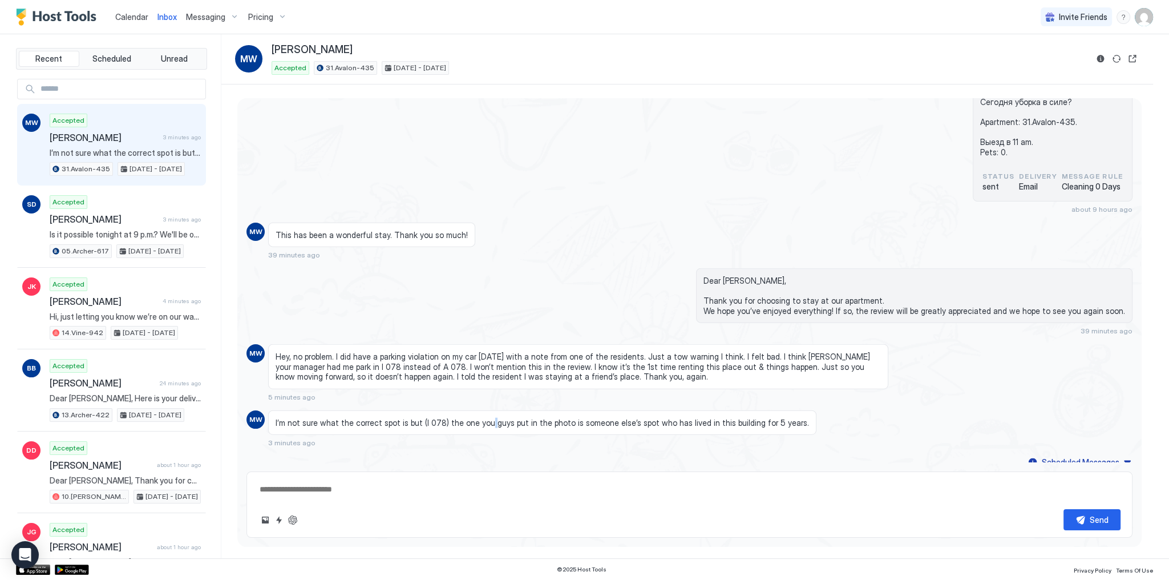
click at [479, 418] on span "I’m not sure what the correct spot is but (I 078) the one you guys put in the p…" at bounding box center [543, 423] width 534 height 10
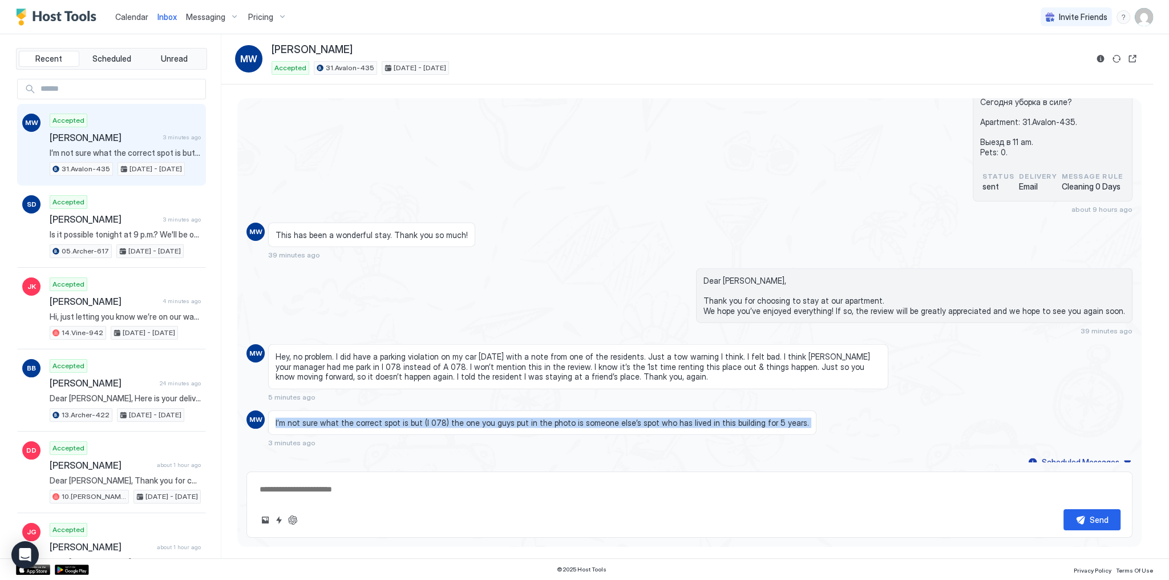
click at [479, 418] on span "I’m not sure what the correct spot is but (I 078) the one you guys put in the p…" at bounding box center [543, 423] width 534 height 10
click at [657, 418] on span "I’m not sure what the correct spot is but (I 078) the one you guys put in the p…" at bounding box center [543, 423] width 534 height 10
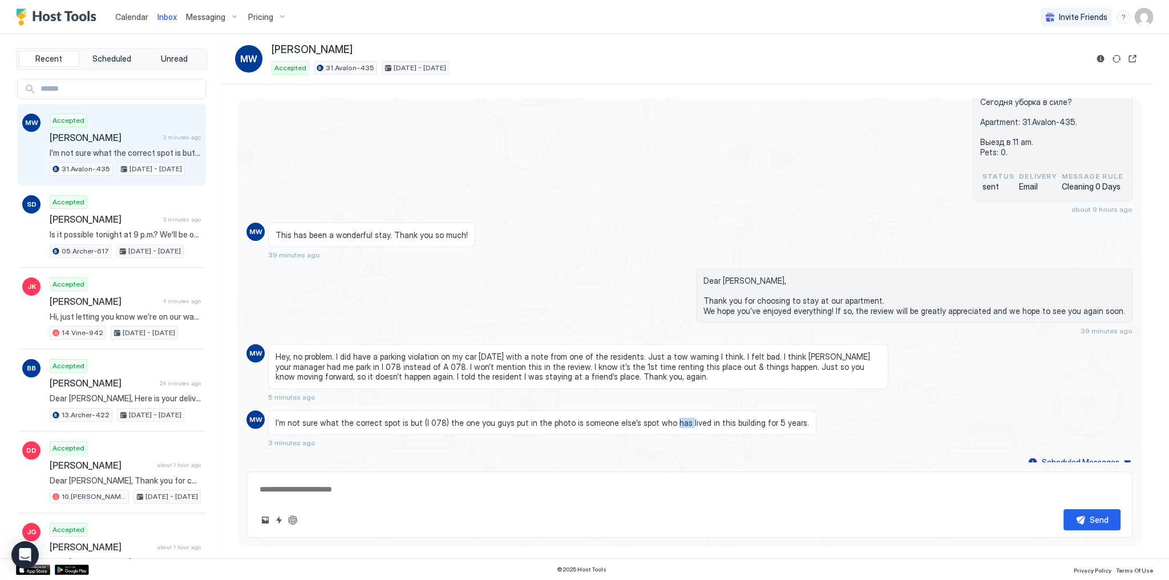
click at [657, 418] on span "I’m not sure what the correct spot is but (I 078) the one you guys put in the p…" at bounding box center [543, 423] width 534 height 10
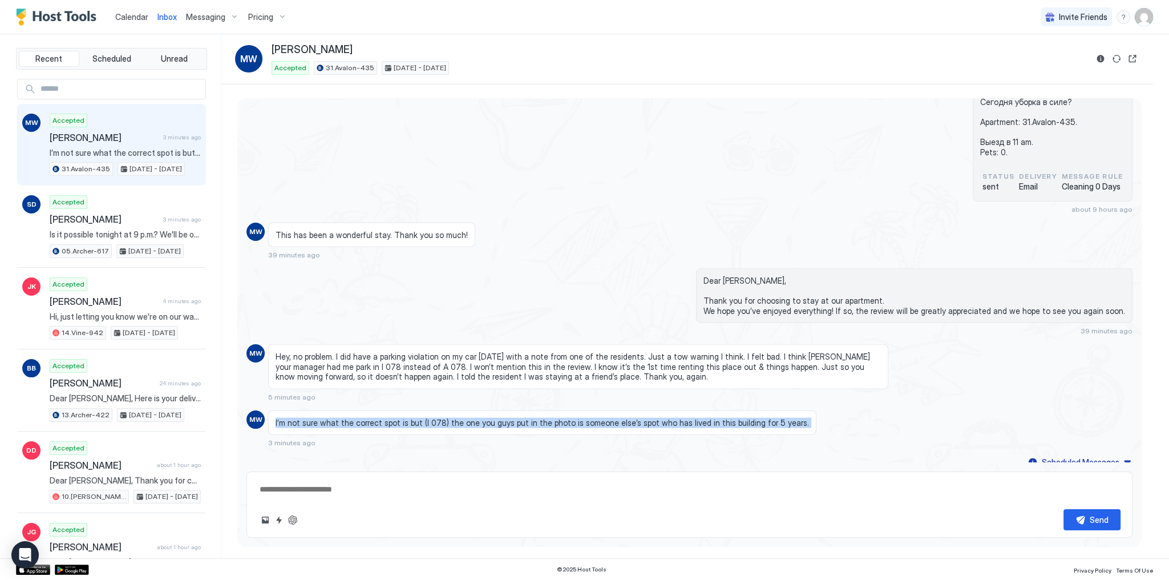
click at [657, 418] on span "I’m not sure what the correct spot is but (I 078) the one you guys put in the p…" at bounding box center [543, 423] width 534 height 10
click at [297, 518] on button "ChatGPT Auto Reply" at bounding box center [293, 520] width 14 height 14
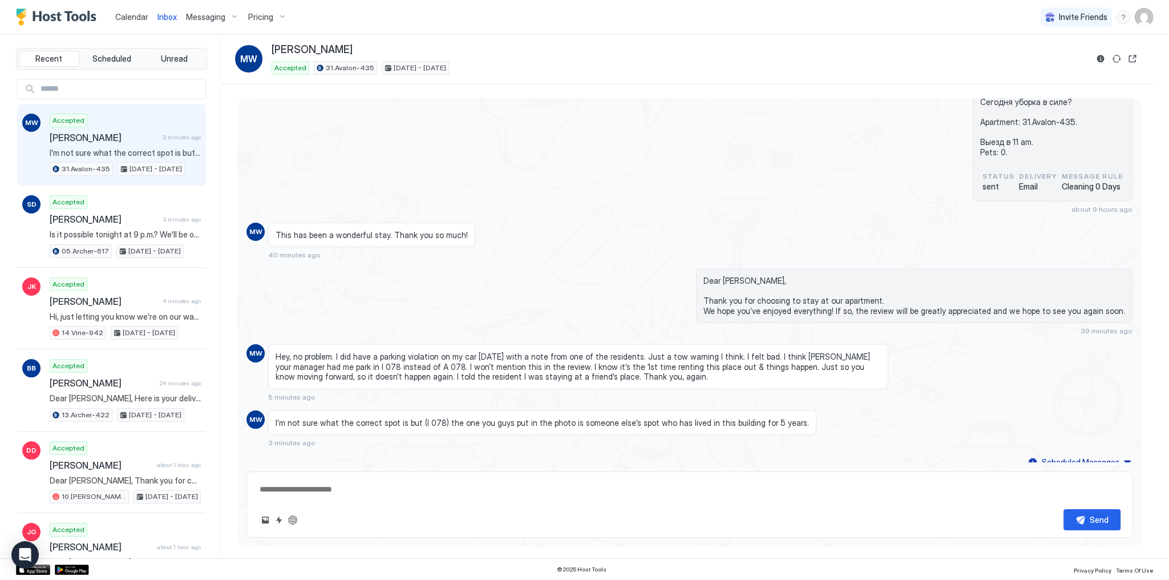
click at [736, 278] on span "Dear [PERSON_NAME], Thank you for choosing to stay at our apartment. We hope yo…" at bounding box center [915, 296] width 422 height 40
copy span "Dear [PERSON_NAME],"
type textarea "*"
